Goal: Transaction & Acquisition: Purchase product/service

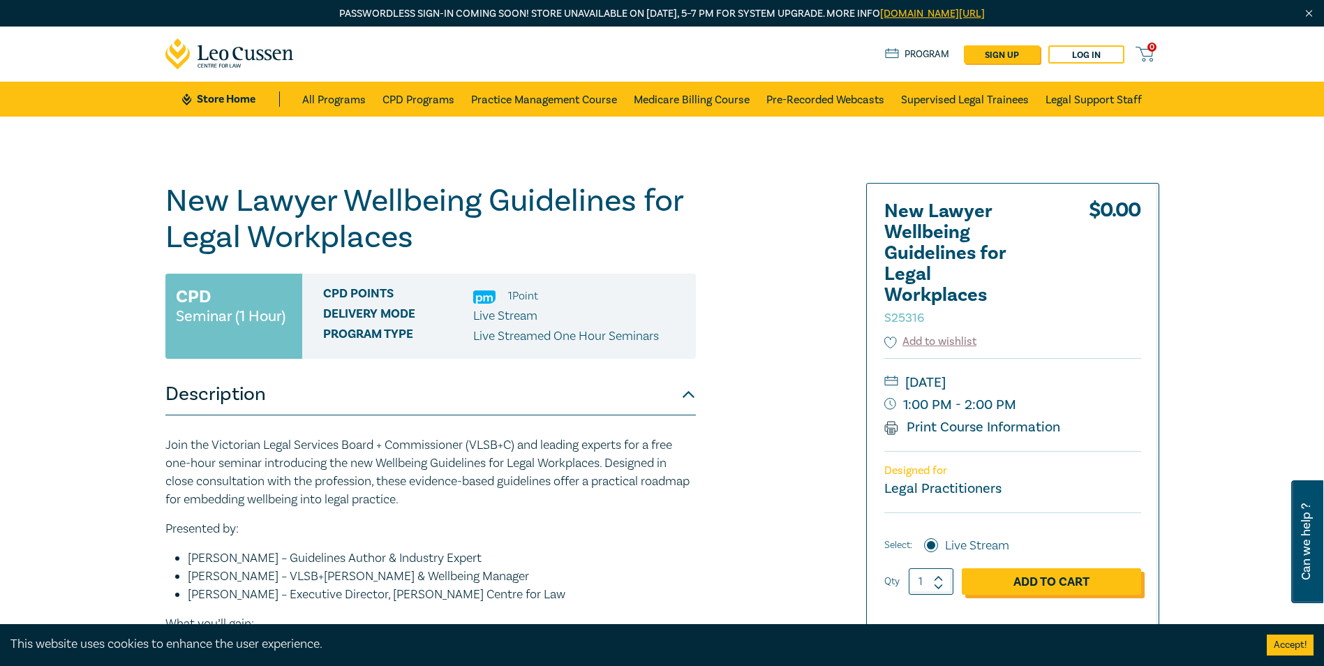
click at [1048, 583] on link "Add to Cart" at bounding box center [1051, 581] width 179 height 27
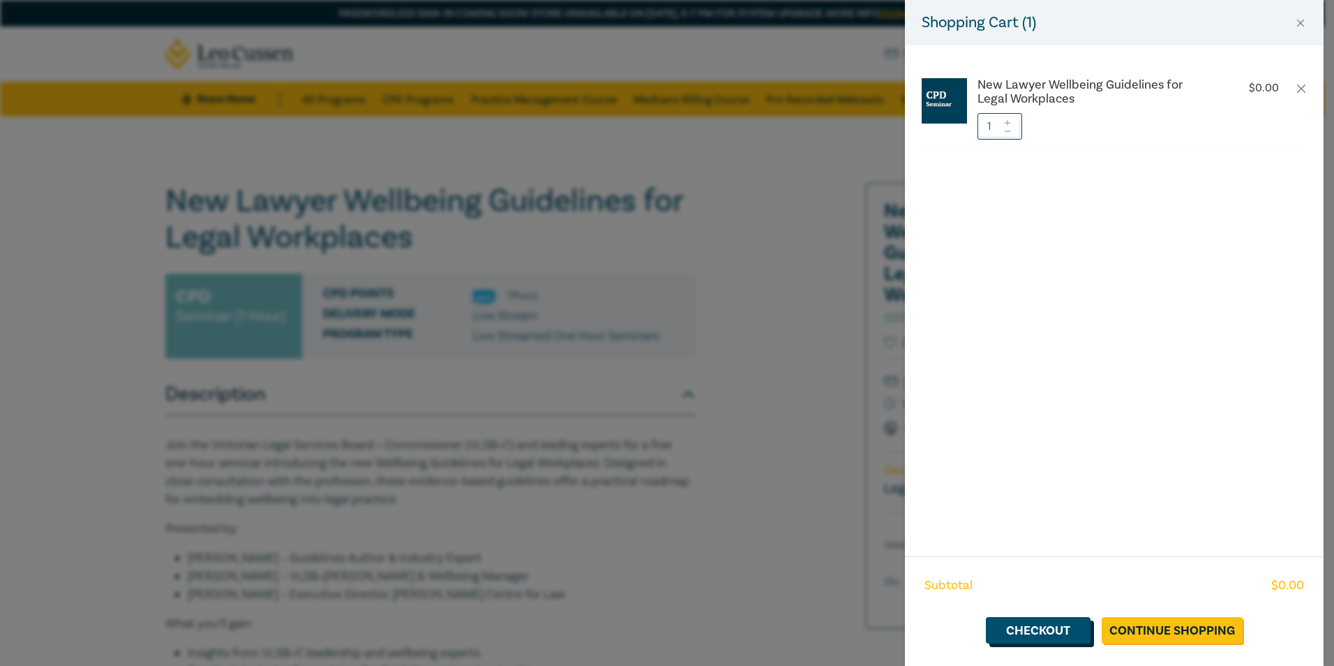
click at [1037, 628] on link "Checkout" at bounding box center [1038, 630] width 105 height 27
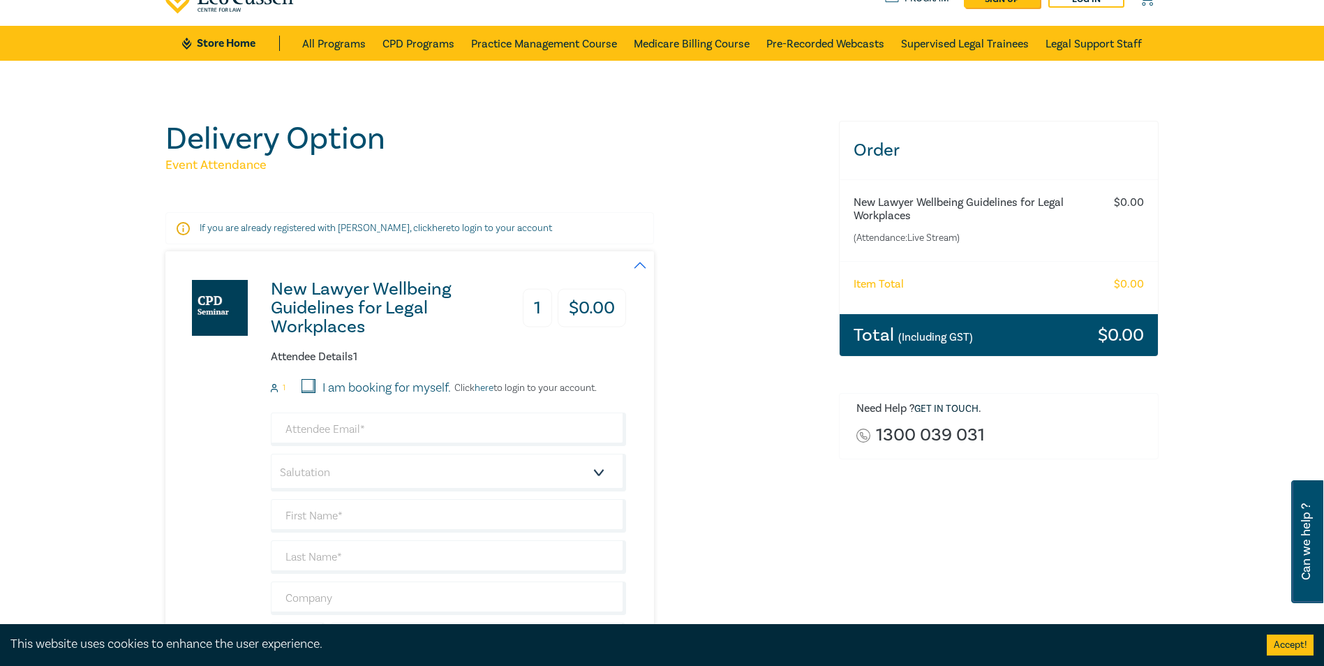
scroll to position [140, 0]
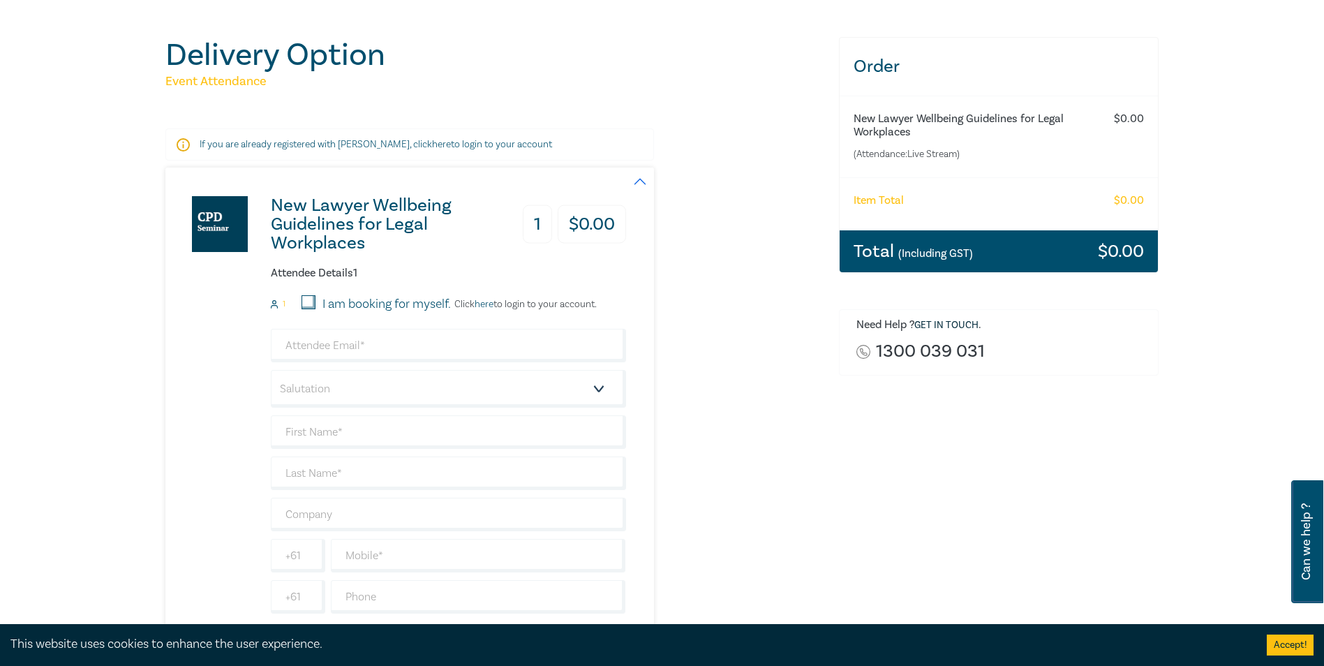
click at [306, 304] on input "I am booking for myself." at bounding box center [309, 302] width 14 height 14
checkbox input "true"
click at [325, 349] on input "email" at bounding box center [448, 346] width 355 height 34
type input "chetcuc@hotmail.com"
type input "[PERSON_NAME]"
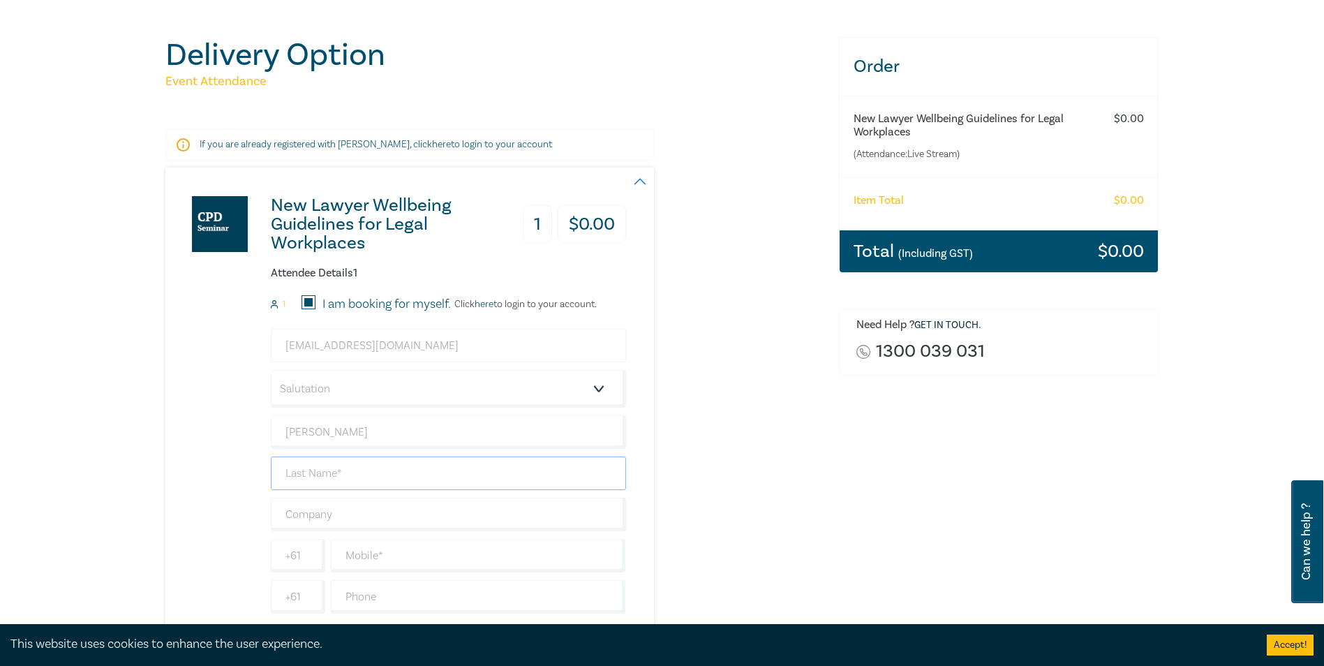
type input "[PERSON_NAME]"
type input "Lighthouse Legal Advisory Pty Ltd"
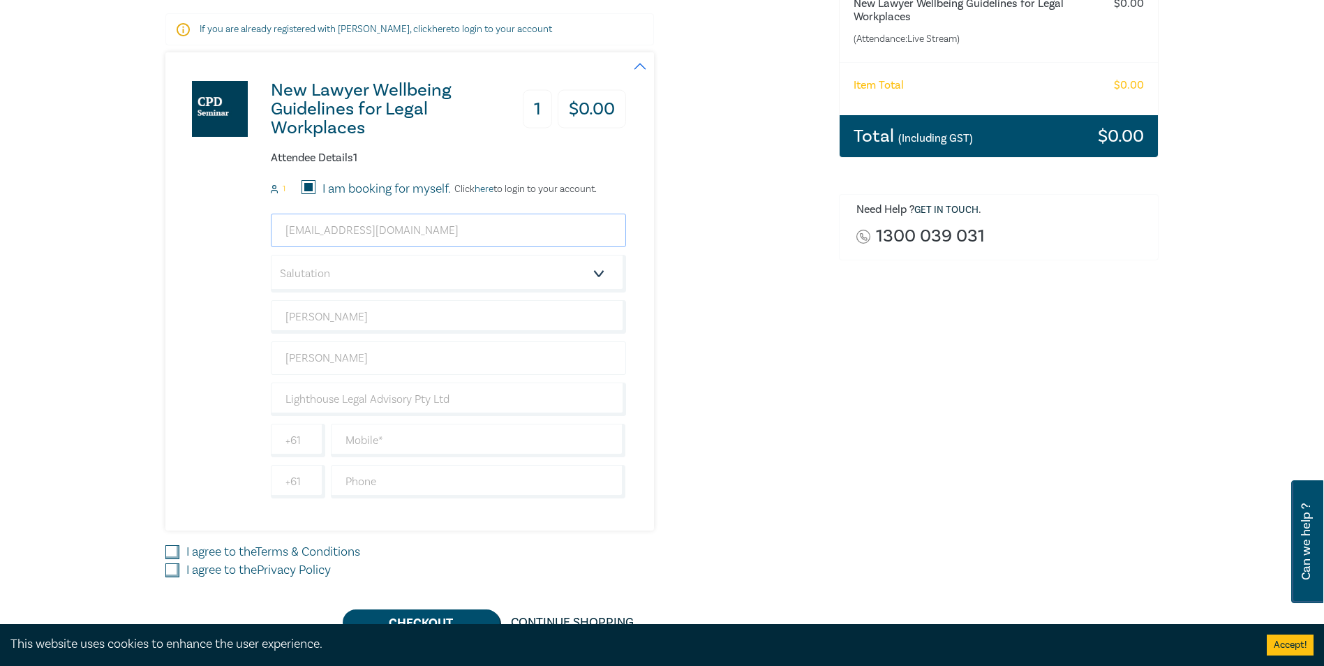
scroll to position [279, 0]
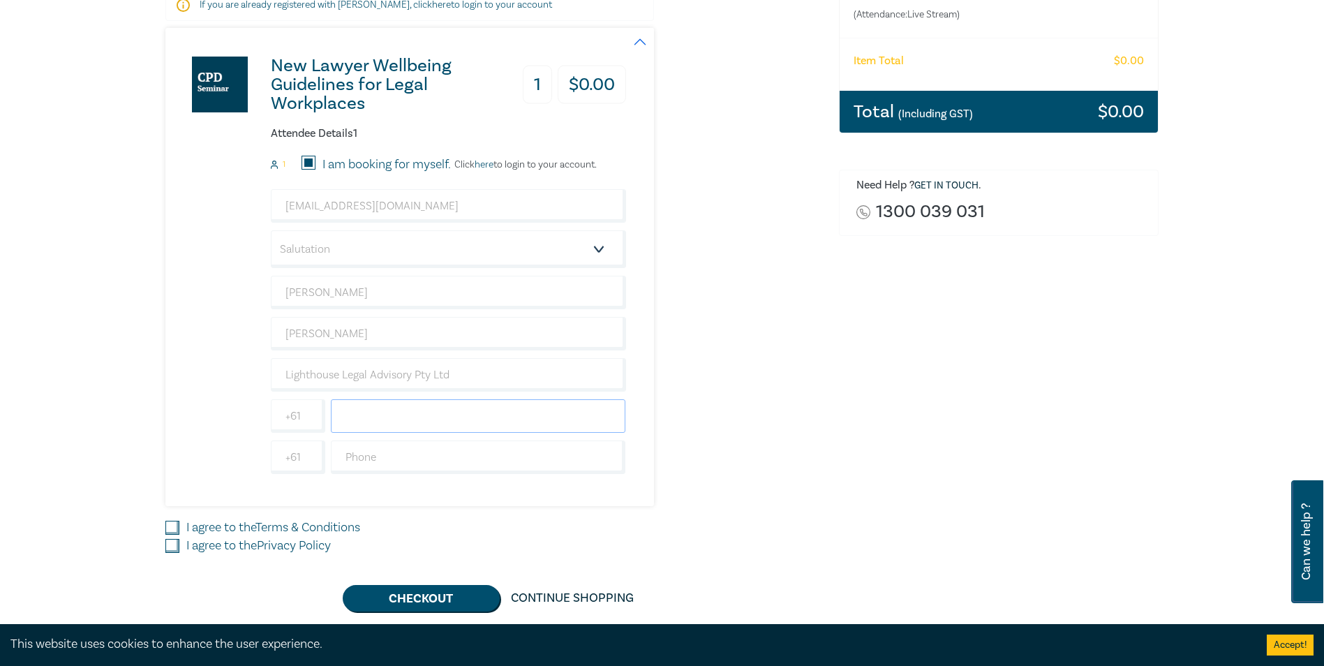
click at [410, 419] on input "text" at bounding box center [478, 416] width 295 height 34
type input "0403557750"
click at [174, 523] on input "I agree to the Terms & Conditions" at bounding box center [172, 528] width 14 height 14
checkbox input "true"
click at [171, 542] on input "I agree to the Privacy Policy" at bounding box center [172, 546] width 14 height 14
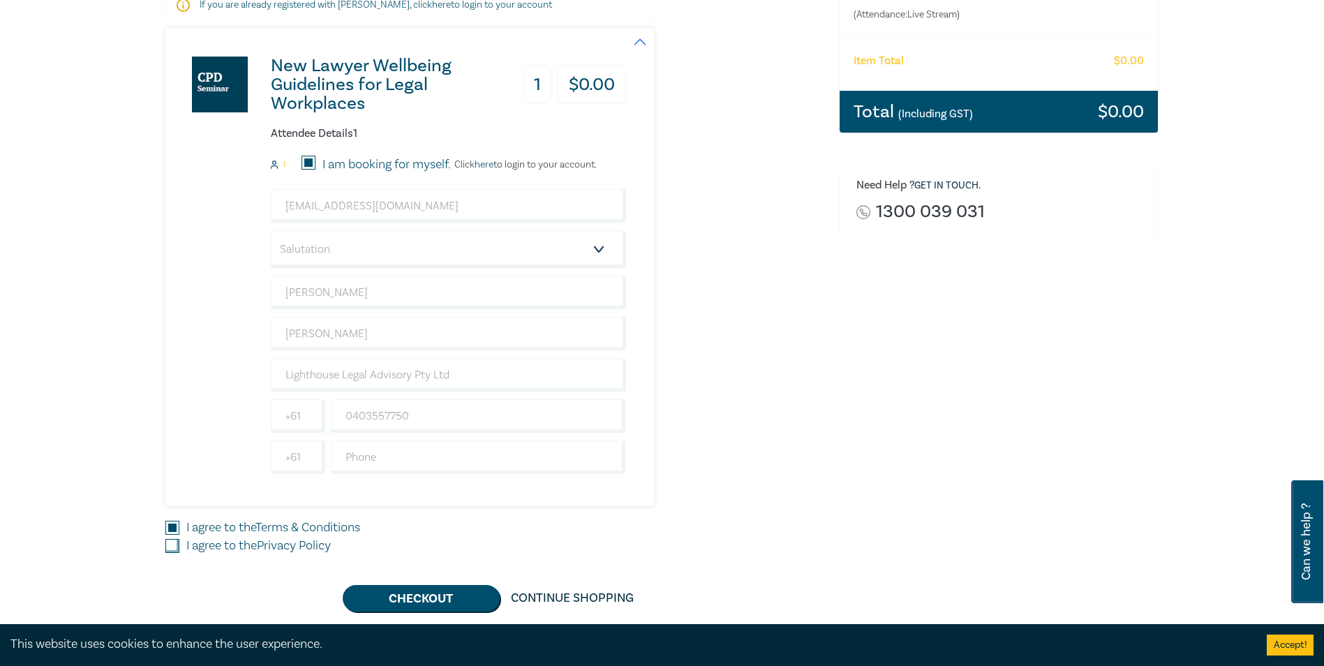
checkbox input "true"
click at [408, 598] on button "Checkout" at bounding box center [421, 598] width 157 height 27
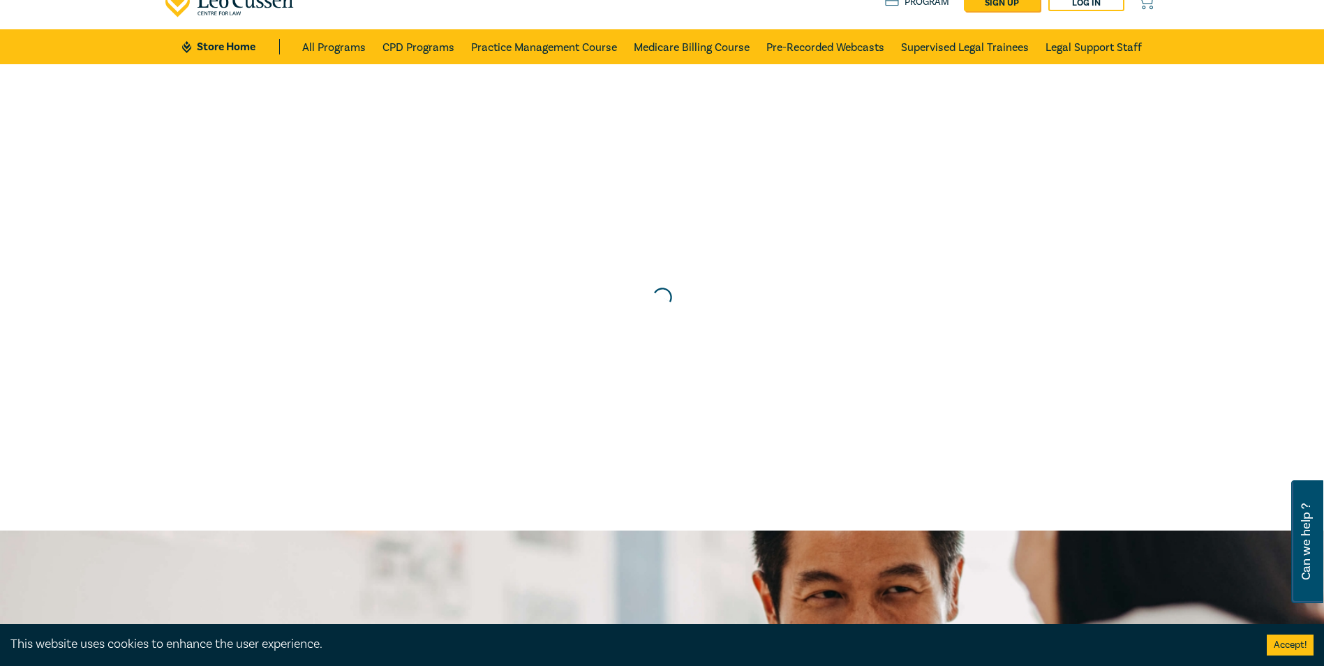
scroll to position [0, 0]
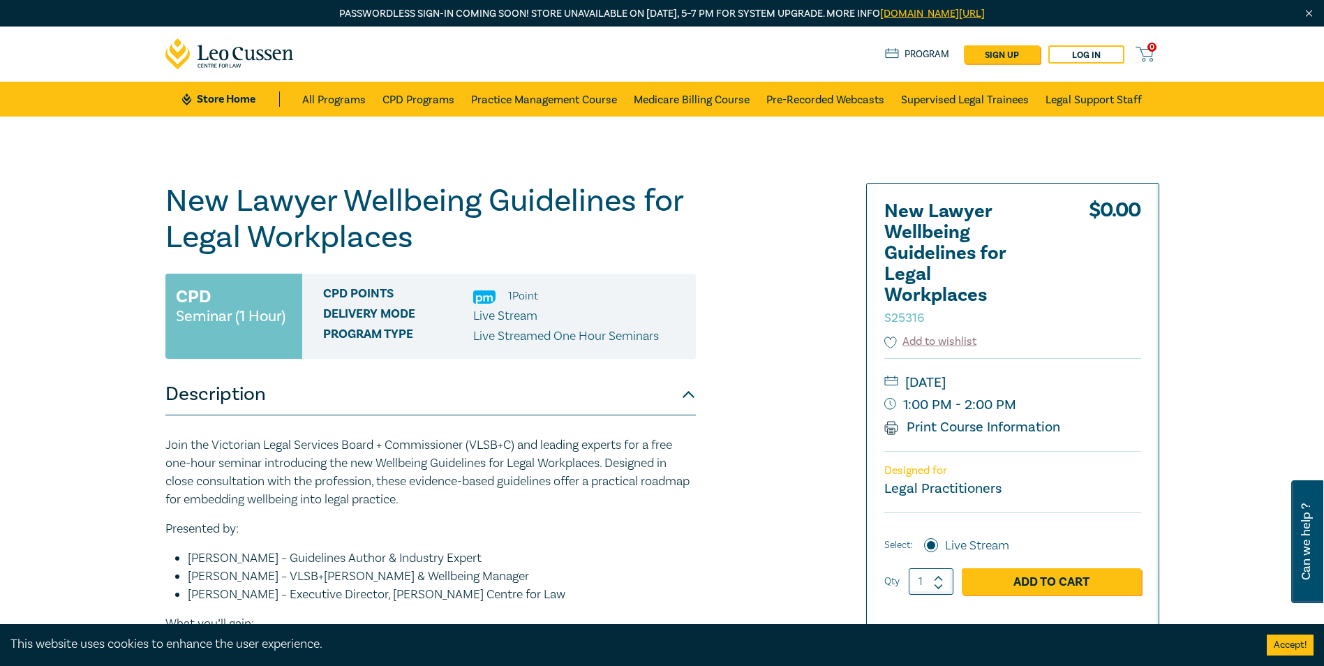
click at [1312, 10] on img "Close" at bounding box center [1309, 14] width 12 height 12
